Goal: Register for event/course

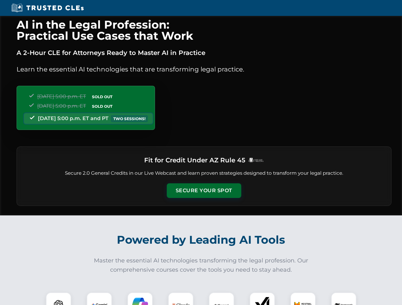
click at [203, 191] on button "Secure Your Spot" at bounding box center [204, 190] width 74 height 15
click at [59, 299] on img at bounding box center [58, 305] width 18 height 18
click at [99, 299] on img at bounding box center [99, 305] width 16 height 16
click at [140, 299] on img at bounding box center [140, 305] width 16 height 16
